Goal: Complete application form

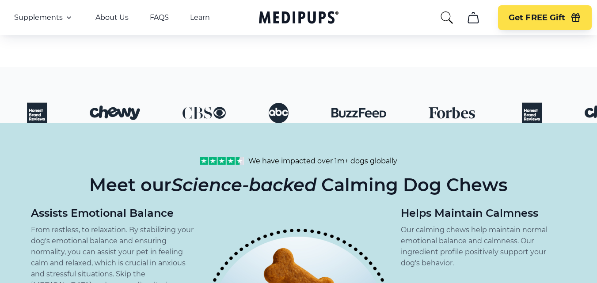
scroll to position [663, 0]
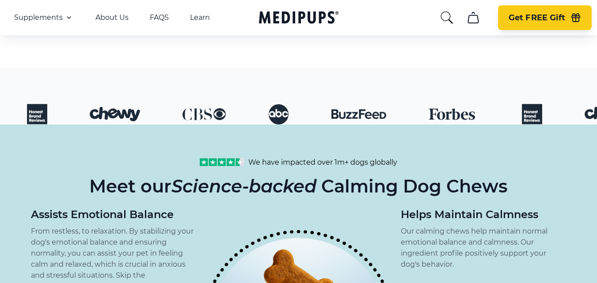
click at [515, 22] on span "Get FREE Gift" at bounding box center [537, 18] width 57 height 10
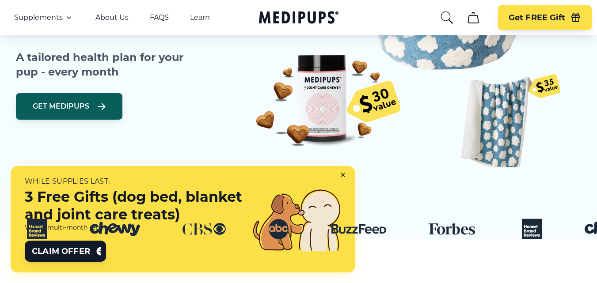
scroll to position [309, 0]
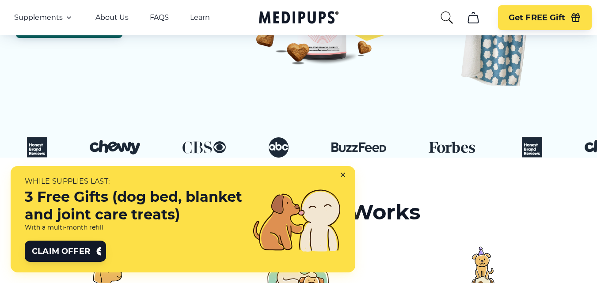
click at [207, 246] on div "While supplies last: 3 Free Gifts (dog bed, blanket and joint care treats) With…" at bounding box center [133, 219] width 217 height 85
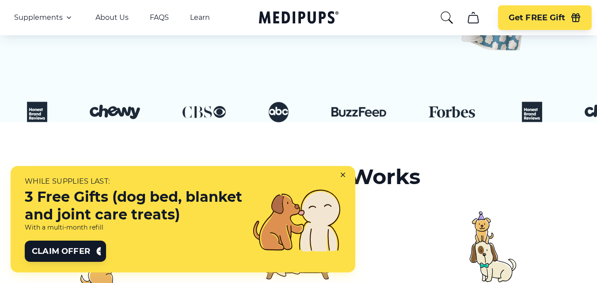
scroll to position [398, 0]
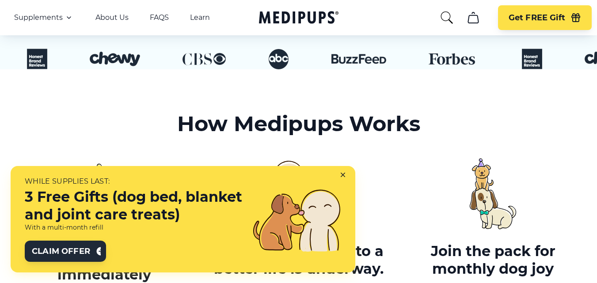
click at [85, 245] on button "Claim Offer" at bounding box center [65, 251] width 81 height 21
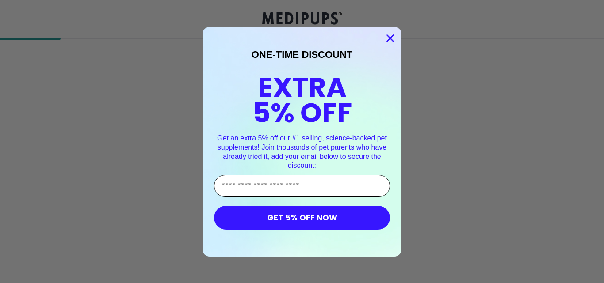
click at [316, 183] on input "Enter Your Email Address" at bounding box center [302, 186] width 176 height 22
type input "**********"
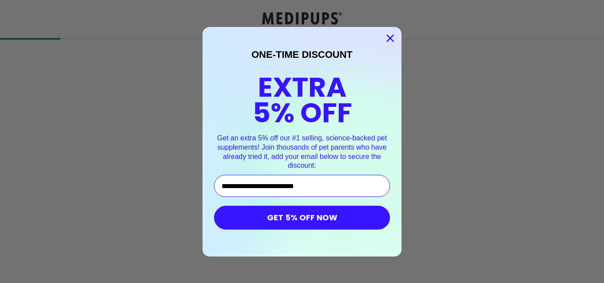
click at [307, 221] on button "GET 5% OFF NOW" at bounding box center [302, 218] width 176 height 24
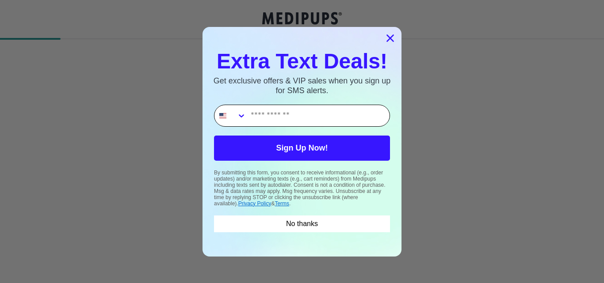
click at [334, 119] on input "Phone Number" at bounding box center [317, 115] width 143 height 21
type input "**********"
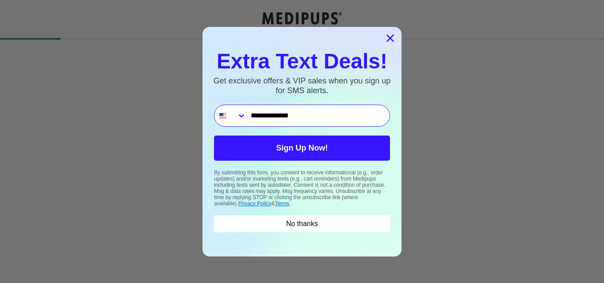
click at [324, 142] on button "Sign Up Now!" at bounding box center [302, 148] width 176 height 25
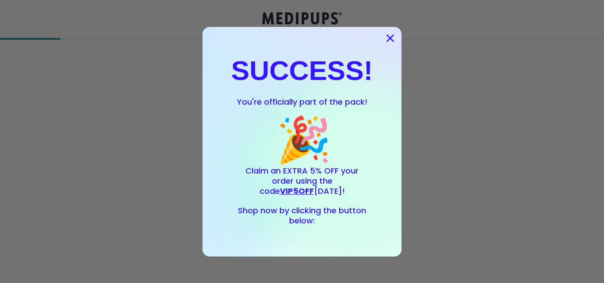
click at [314, 186] on span "VIP5OFF" at bounding box center [297, 191] width 34 height 11
click at [306, 230] on div "SUCCESS! You're officially part of the pack! 🎉 Claim an EXTRA 5% OFF your order…" at bounding box center [301, 142] width 181 height 212
click at [311, 248] on form "SUCCESS! You're officially part of the pack! 🎉 Claim an EXTRA 5% OFF your order…" at bounding box center [301, 142] width 199 height 230
click at [383, 36] on circle "Close dialog" at bounding box center [390, 37] width 15 height 15
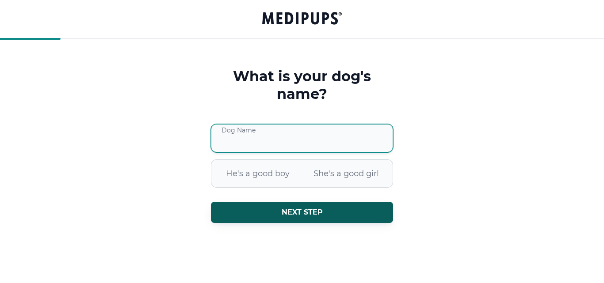
click at [285, 140] on input "Dog Name" at bounding box center [302, 138] width 182 height 28
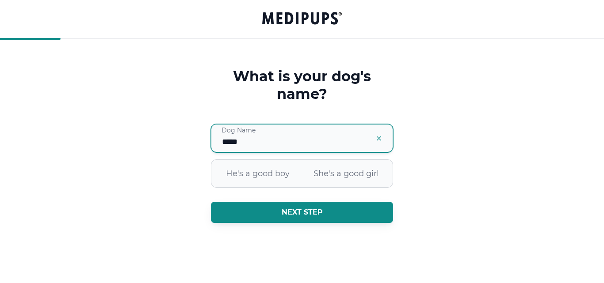
type input "*****"
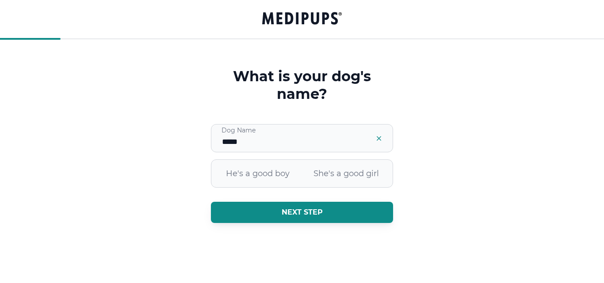
click at [254, 211] on button "Next step" at bounding box center [302, 212] width 182 height 21
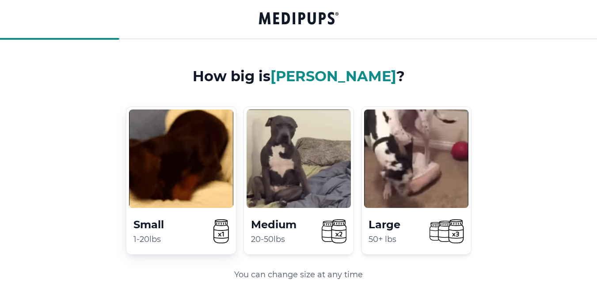
click at [211, 191] on video at bounding box center [181, 159] width 104 height 99
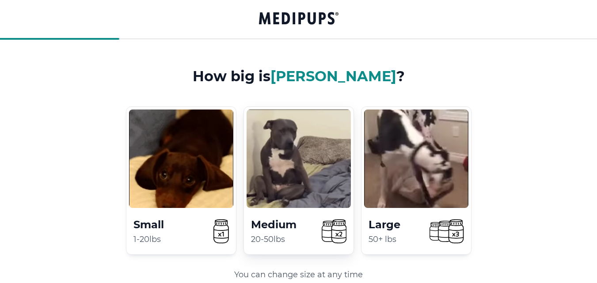
click at [252, 184] on video at bounding box center [299, 159] width 104 height 99
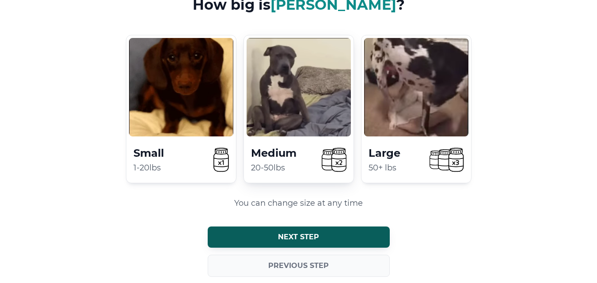
scroll to position [90, 0]
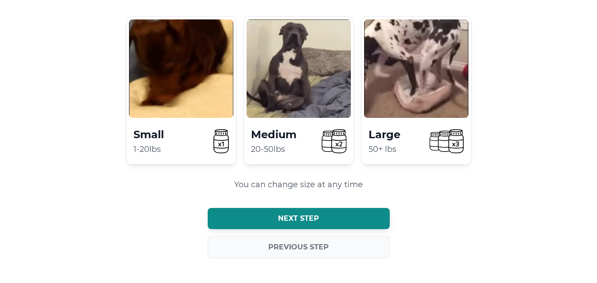
click at [245, 213] on button "Next step" at bounding box center [299, 218] width 182 height 21
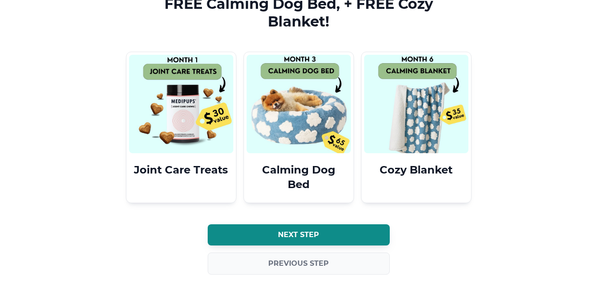
click at [245, 226] on button "Next step" at bounding box center [299, 234] width 182 height 21
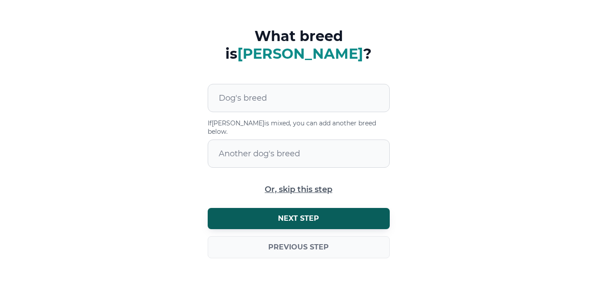
scroll to position [14, 0]
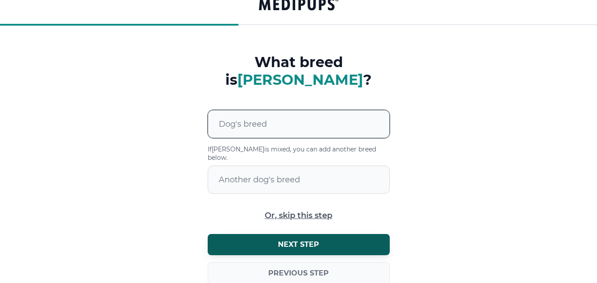
click at [355, 110] on div at bounding box center [304, 123] width 171 height 27
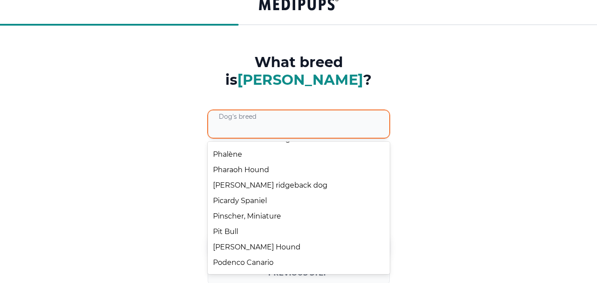
scroll to position [6407, 0]
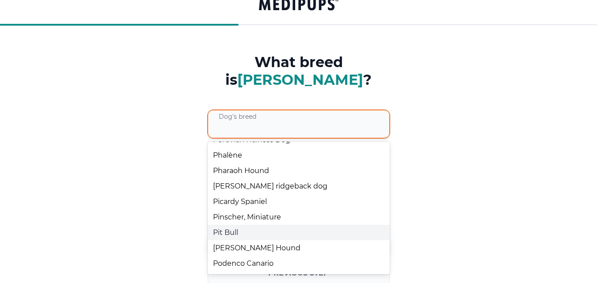
click at [222, 225] on div "Pit Bull" at bounding box center [299, 232] width 182 height 15
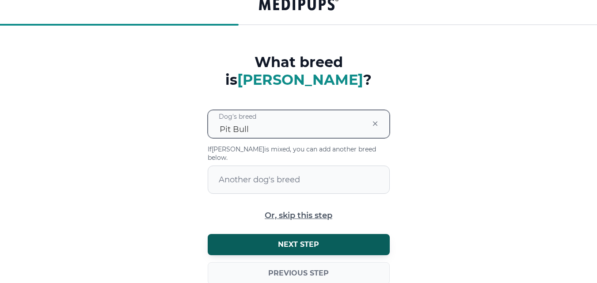
click at [287, 110] on div at bounding box center [290, 123] width 143 height 27
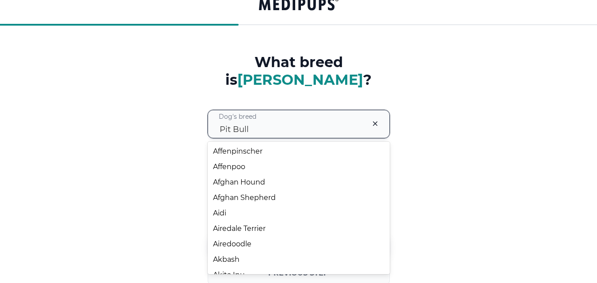
scroll to position [6370, 0]
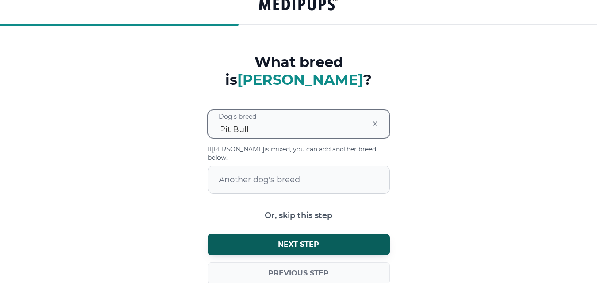
click at [255, 111] on div at bounding box center [290, 123] width 143 height 27
click at [354, 110] on div at bounding box center [290, 123] width 143 height 27
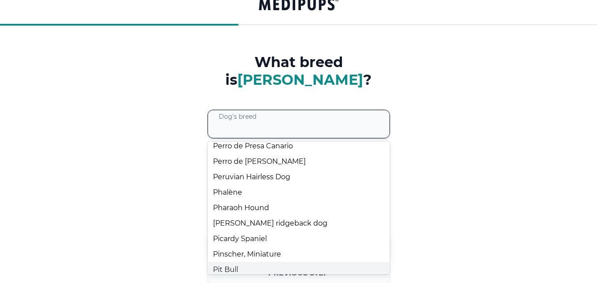
click at [377, 110] on div at bounding box center [304, 123] width 171 height 27
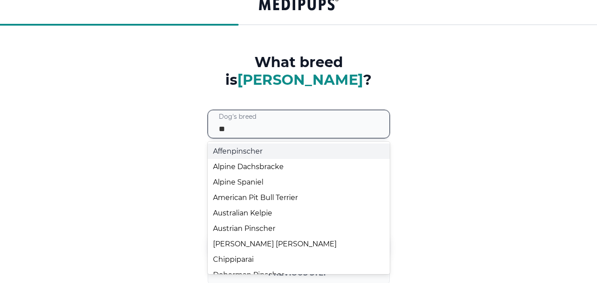
type input "***"
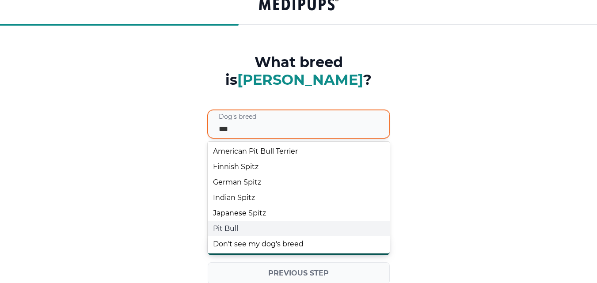
click at [221, 221] on div "Pit Bull" at bounding box center [299, 228] width 182 height 15
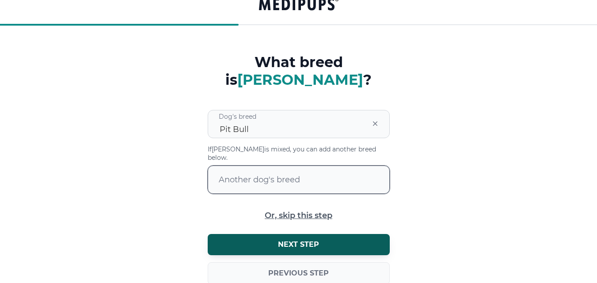
click at [319, 166] on div at bounding box center [304, 179] width 171 height 27
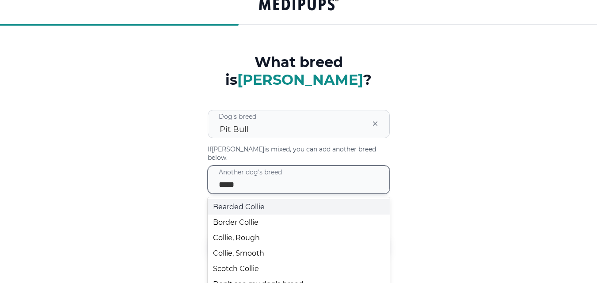
type input "******"
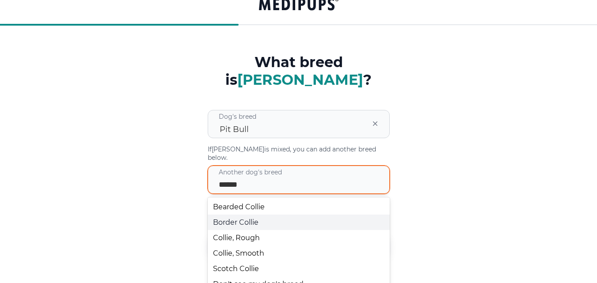
click at [255, 215] on div "Border Collie" at bounding box center [299, 222] width 182 height 15
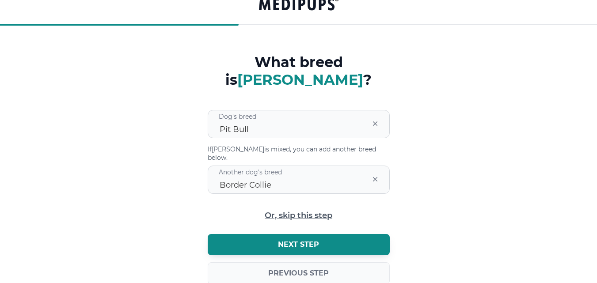
click at [369, 234] on button "Next step" at bounding box center [299, 244] width 182 height 21
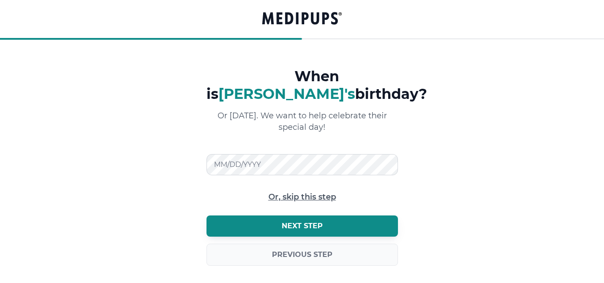
click at [319, 216] on button "Next step" at bounding box center [301, 226] width 191 height 21
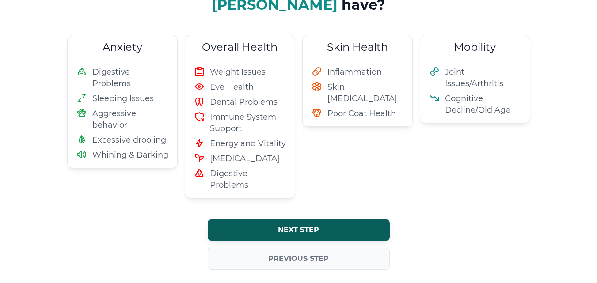
scroll to position [101, 0]
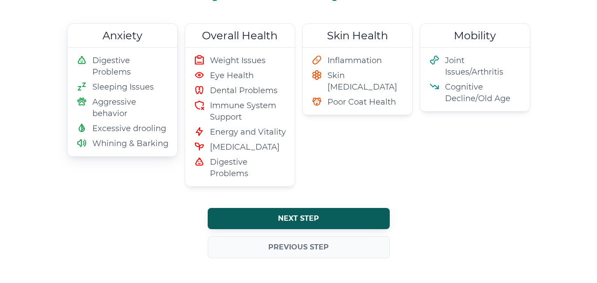
click at [126, 152] on div "Digestive Problems Sleeping Issues Aggressive behavior Excessive drooling Whini…" at bounding box center [123, 102] width 110 height 109
click at [397, 97] on div "Inflammation Skin [MEDICAL_DATA] Poor Coat Health" at bounding box center [358, 81] width 110 height 67
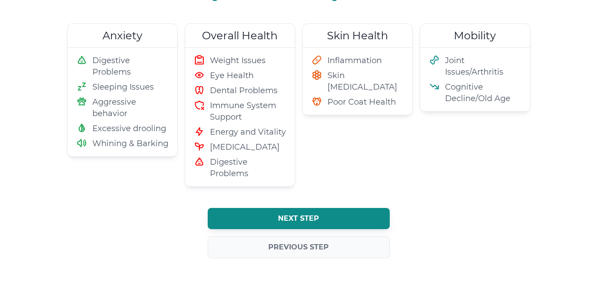
click at [369, 222] on button "Next step" at bounding box center [299, 218] width 182 height 21
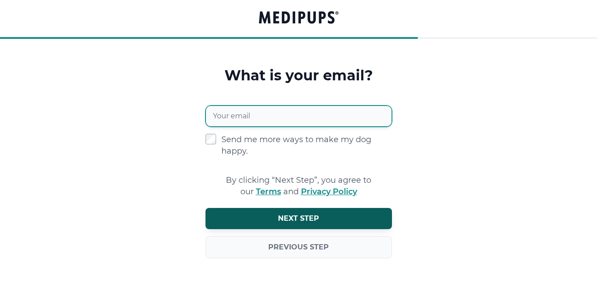
click at [378, 111] on input "Your email" at bounding box center [298, 116] width 186 height 21
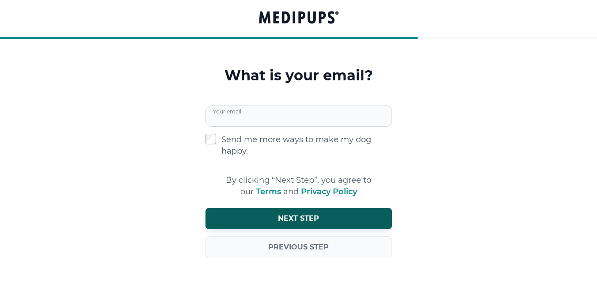
click at [365, 142] on label "Send me more ways to make my dog happy." at bounding box center [306, 145] width 171 height 23
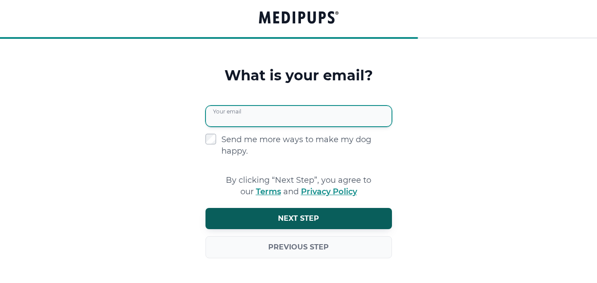
click at [357, 118] on input "Your email" at bounding box center [298, 116] width 186 height 21
type input "**********"
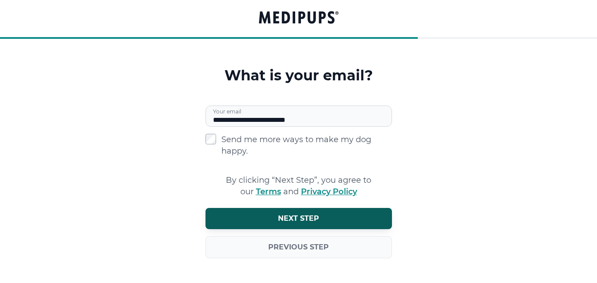
click at [497, 156] on form "**********" at bounding box center [298, 175] width 597 height 217
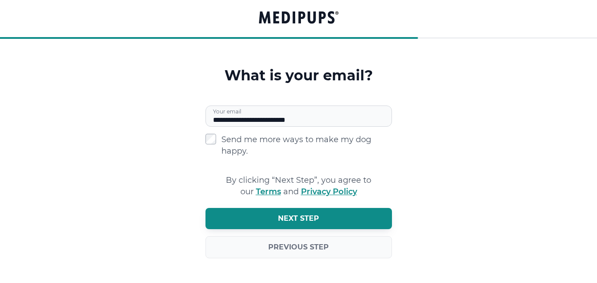
click at [373, 226] on button "Next step" at bounding box center [298, 218] width 186 height 21
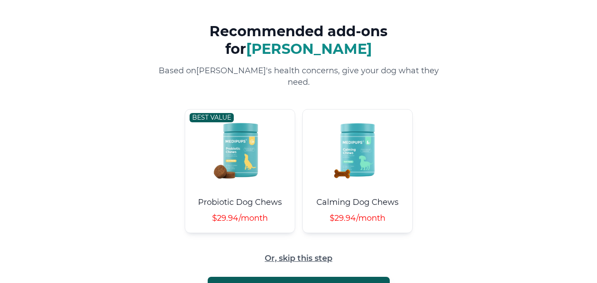
scroll to position [85, 0]
